Goal: Check status: Check status

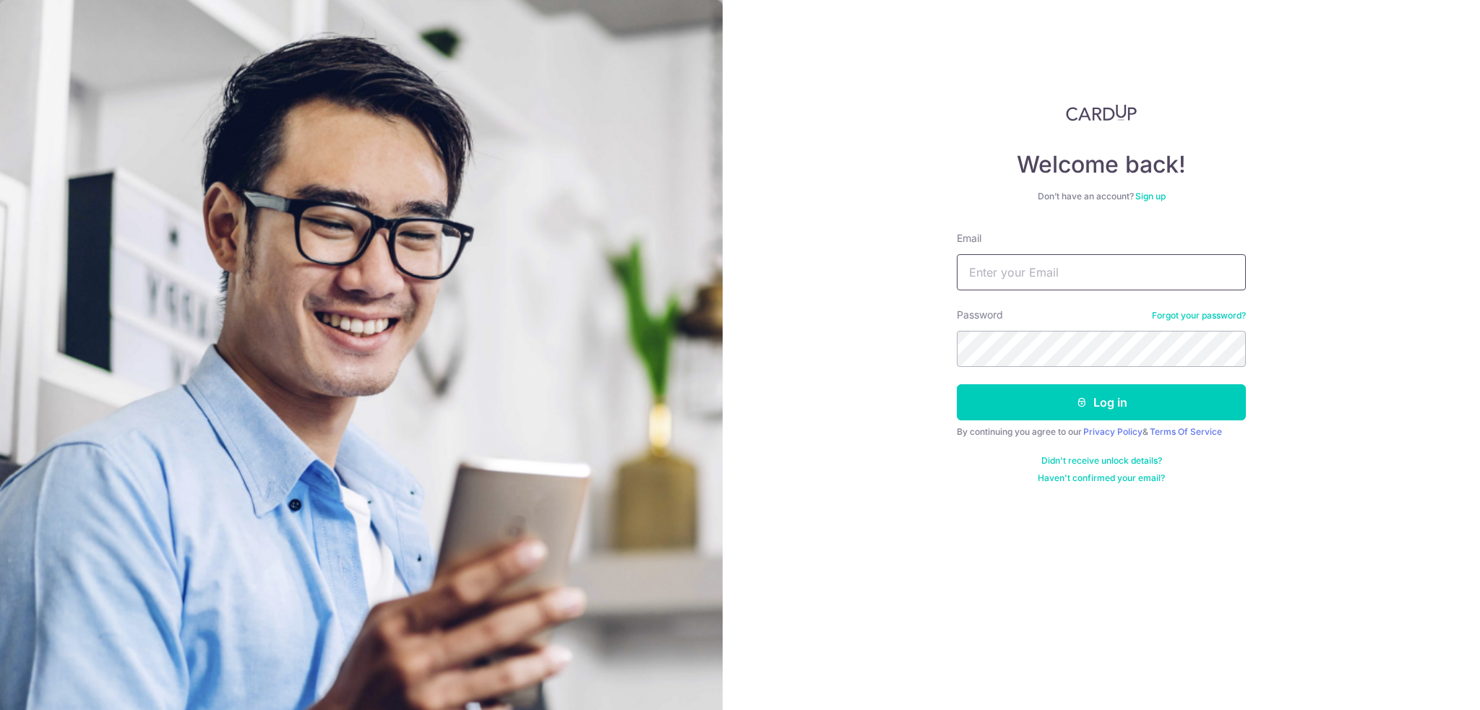
drag, startPoint x: 0, startPoint y: 0, endPoint x: 1017, endPoint y: 271, distance: 1052.2
click at [1017, 271] on input "Email" at bounding box center [1101, 272] width 289 height 36
type input "[EMAIL_ADDRESS][DOMAIN_NAME]"
click at [957, 384] on button "Log in" at bounding box center [1101, 402] width 289 height 36
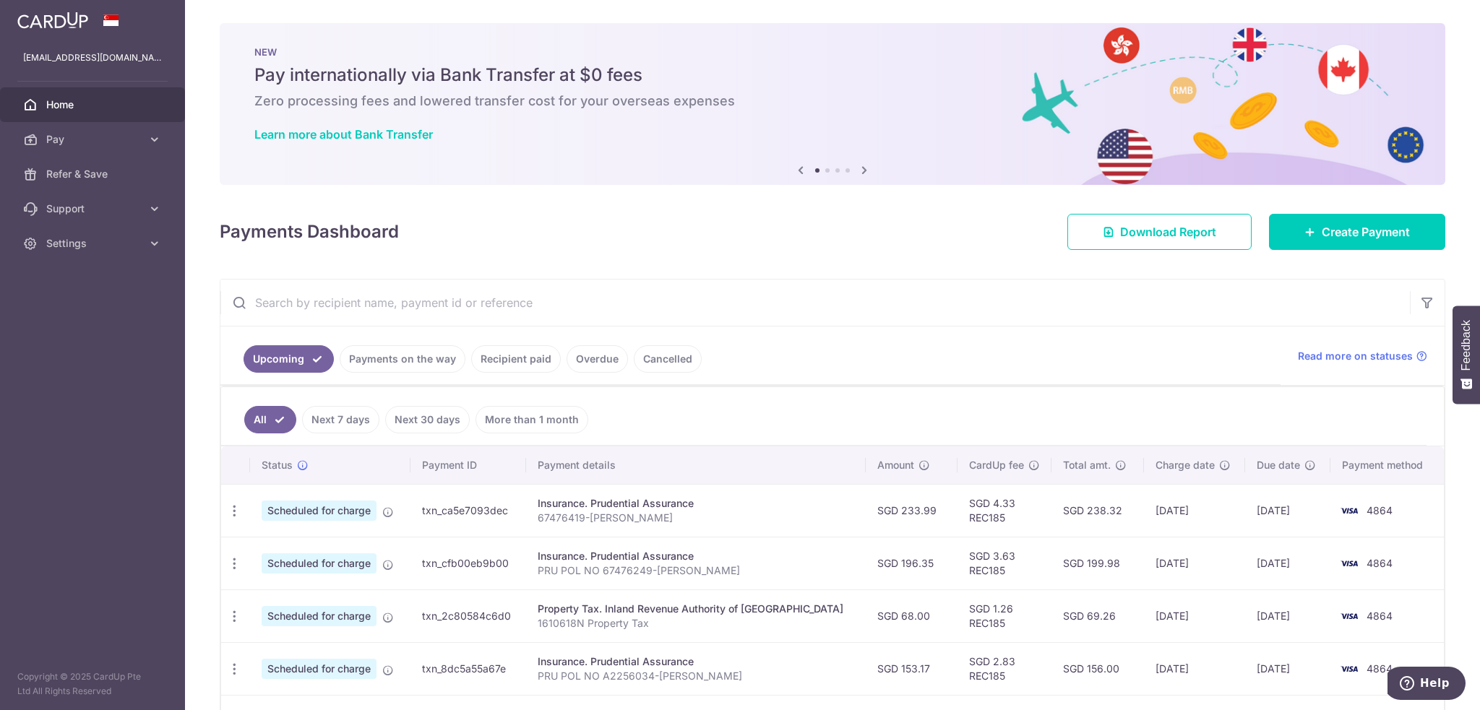
click at [443, 358] on link "Payments on the way" at bounding box center [403, 358] width 126 height 27
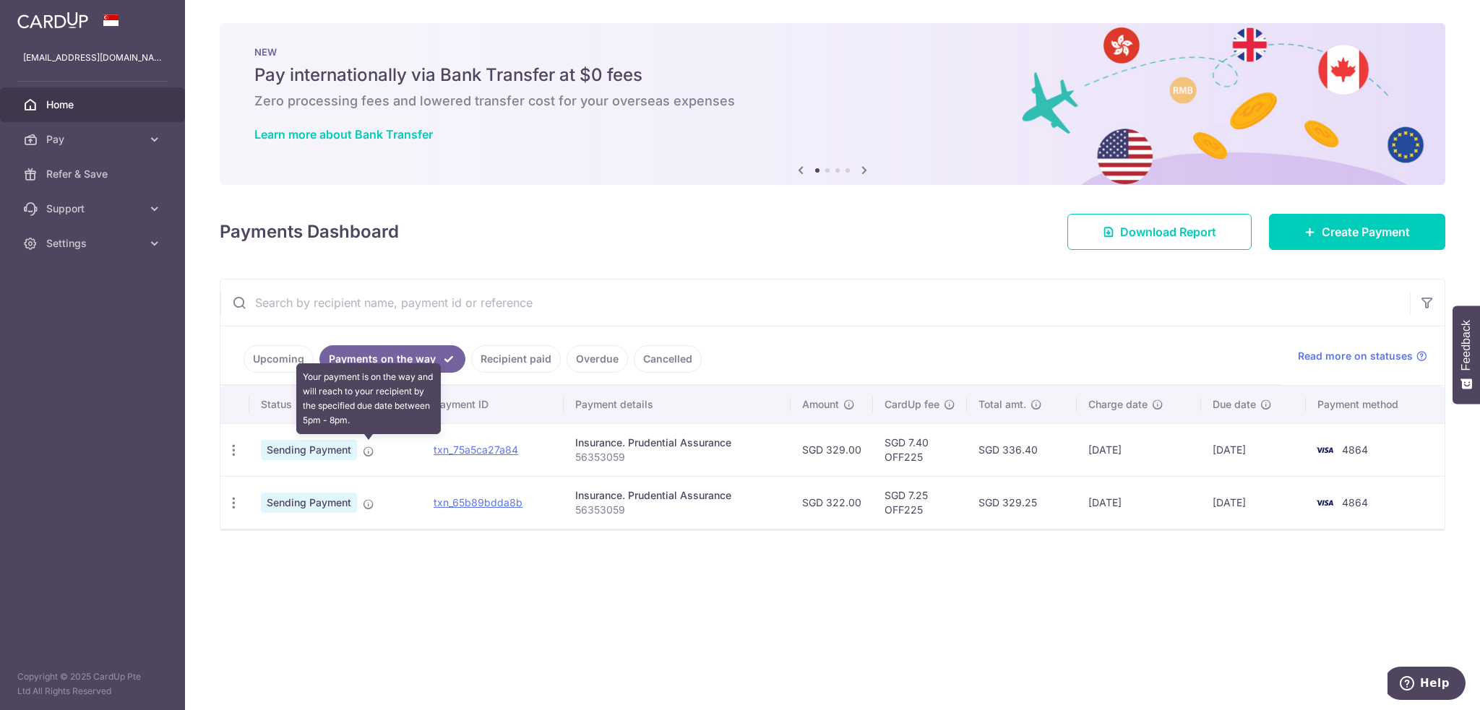
click at [367, 449] on icon at bounding box center [369, 452] width 12 height 12
click at [332, 447] on span "Sending Payment" at bounding box center [309, 450] width 96 height 20
click at [228, 449] on icon "button" at bounding box center [233, 450] width 15 height 15
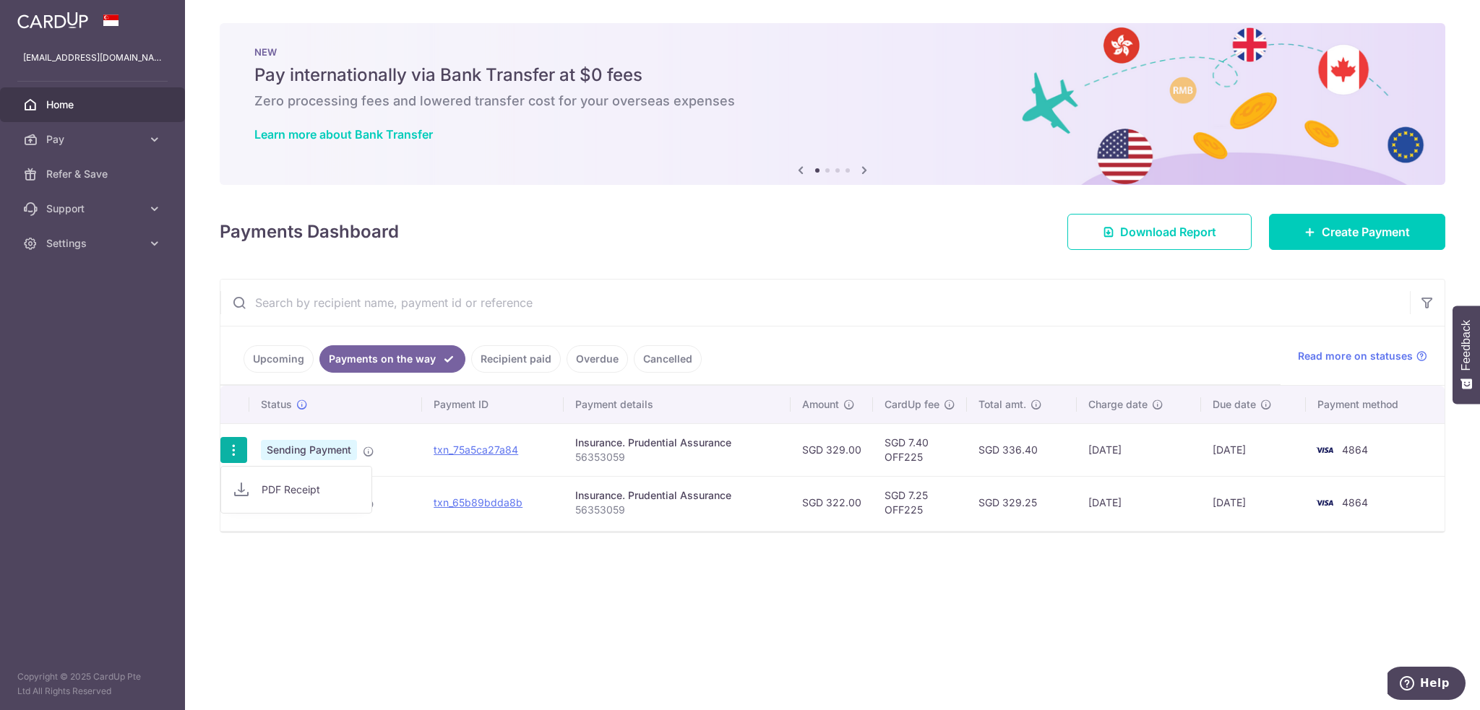
click at [449, 608] on div "× Pause Schedule Pause all future payments in this series Pause just this one p…" at bounding box center [832, 355] width 1295 height 710
